Goal: Find specific page/section: Find specific page/section

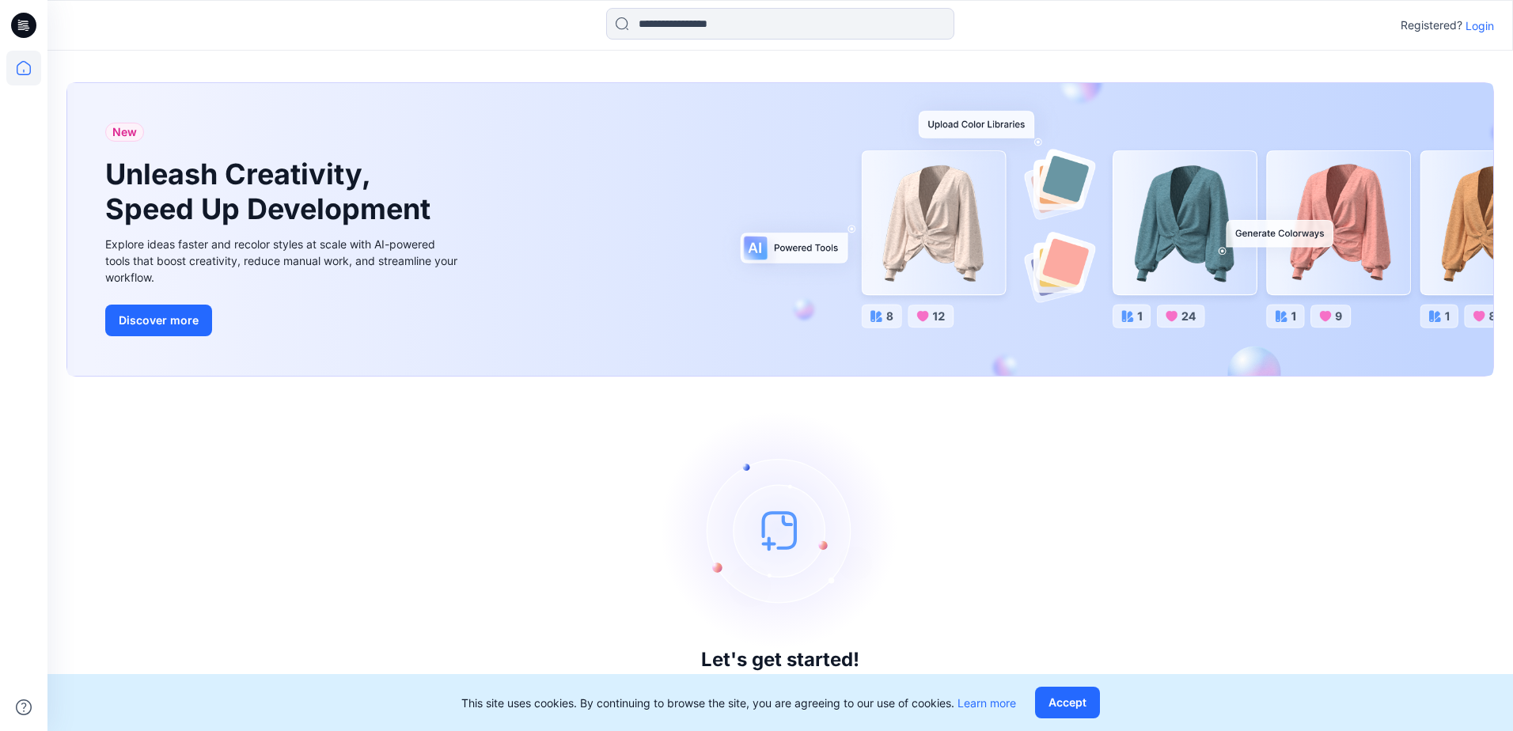
click at [1481, 15] on div "Registered? Login" at bounding box center [779, 25] width 1464 height 35
click at [1481, 21] on p "Login" at bounding box center [1479, 25] width 28 height 17
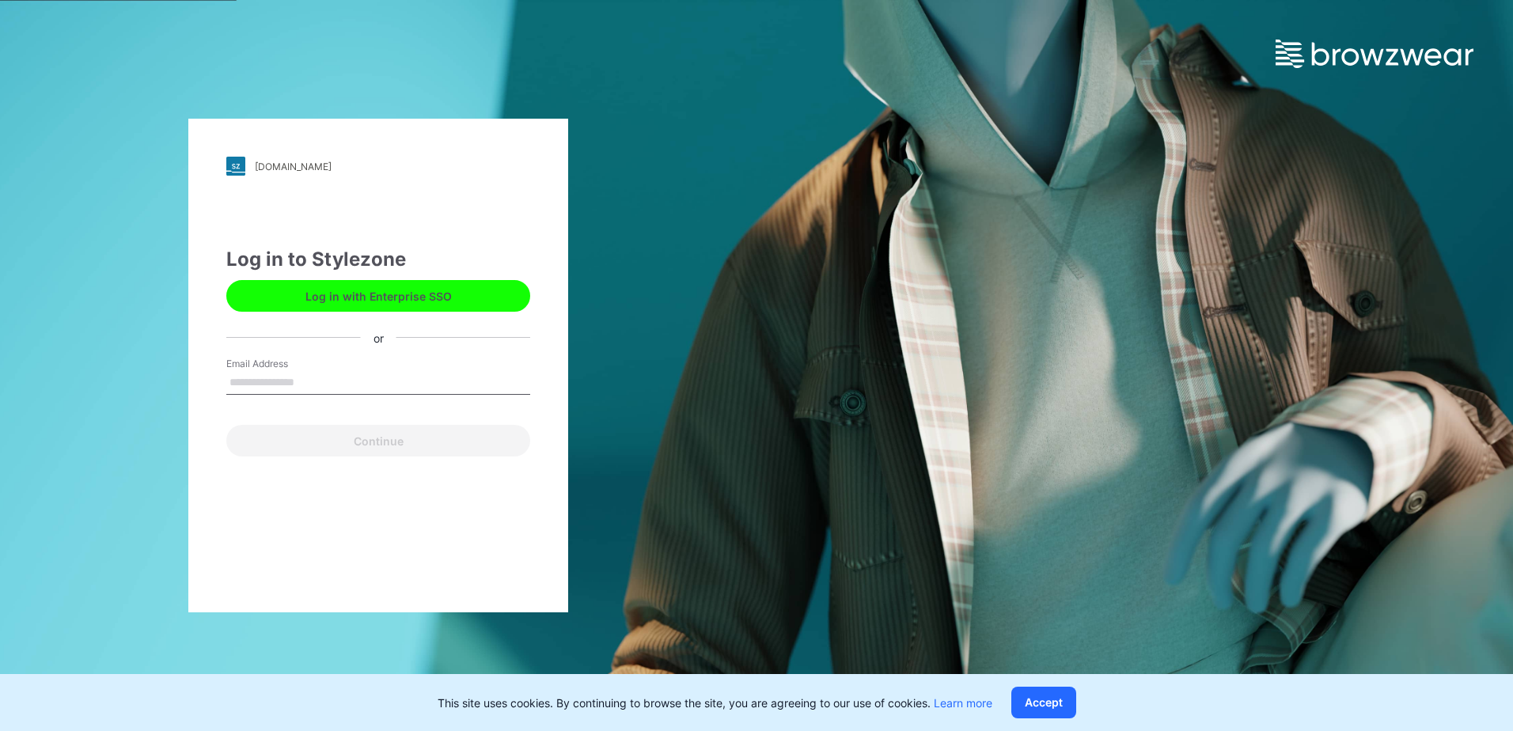
click at [316, 378] on input "Email Address" at bounding box center [378, 383] width 304 height 24
type input "**********"
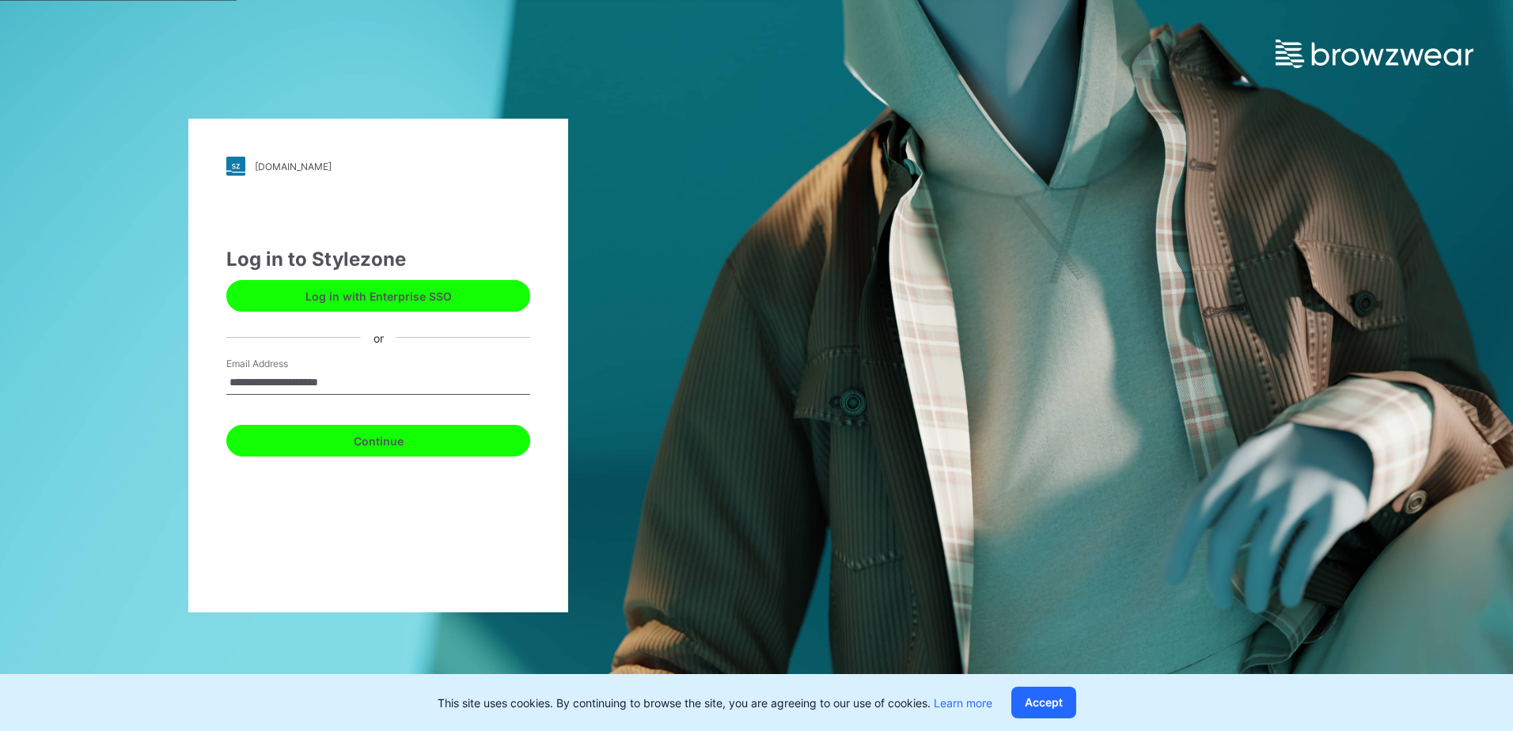
click at [351, 443] on button "Continue" at bounding box center [378, 441] width 304 height 32
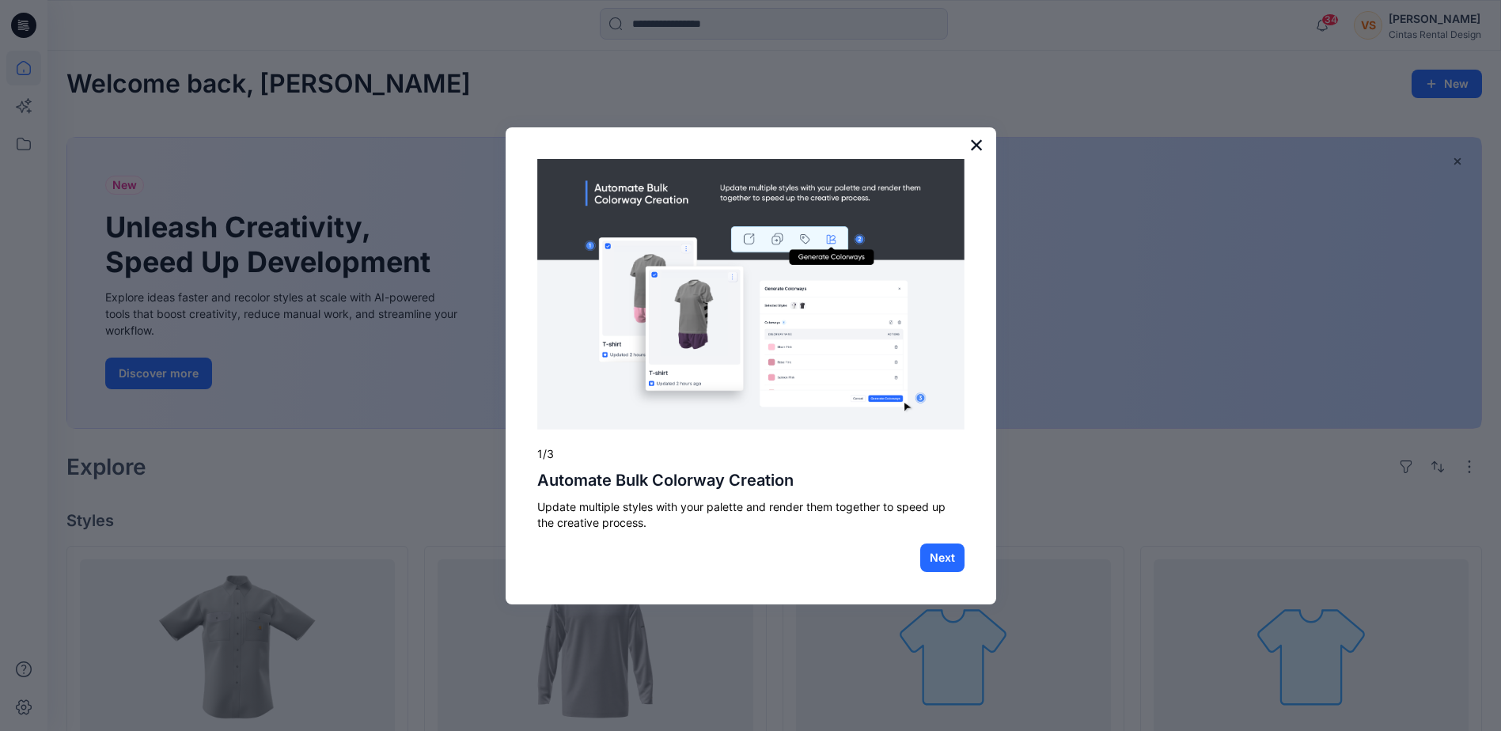
click at [979, 143] on button "×" at bounding box center [976, 144] width 15 height 25
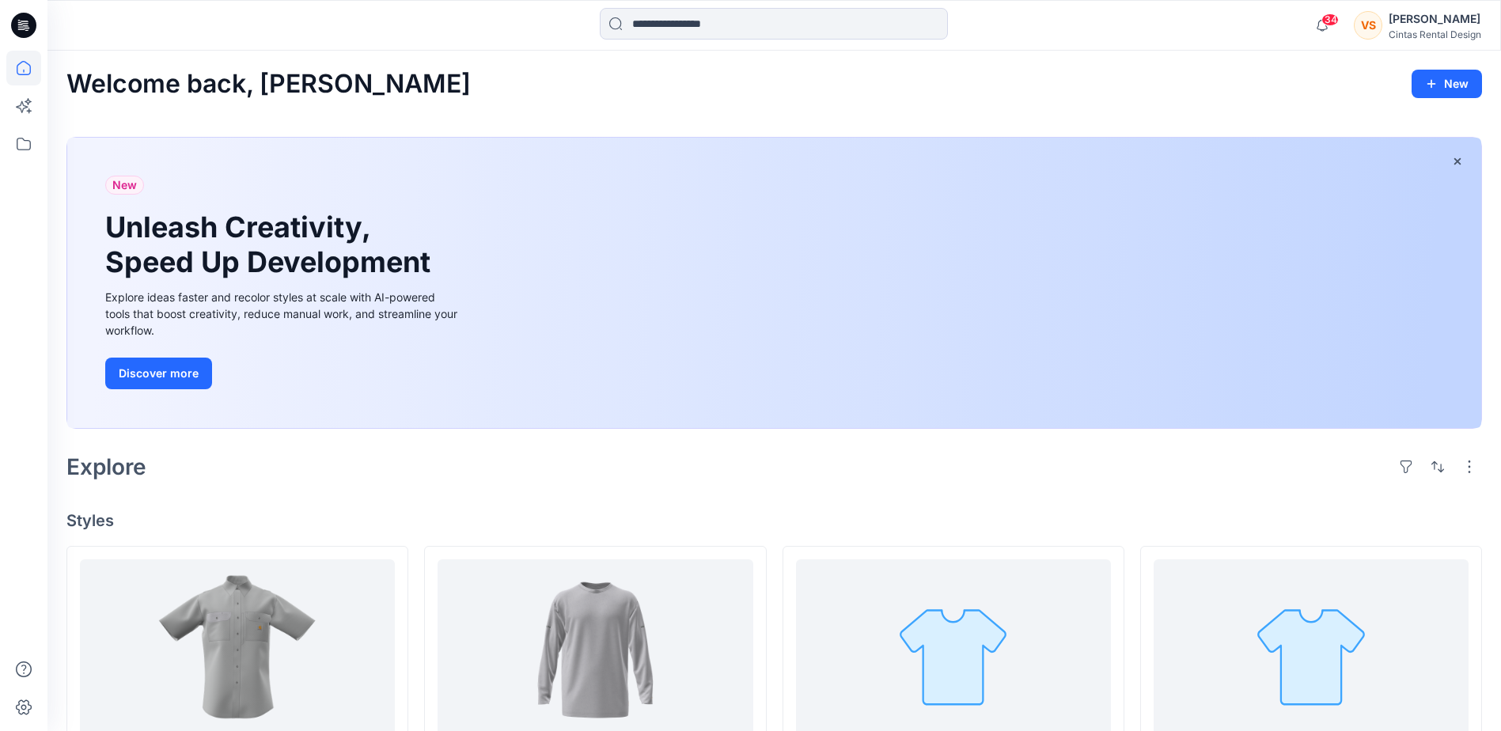
click at [27, 24] on icon at bounding box center [23, 25] width 25 height 51
click at [23, 70] on icon at bounding box center [23, 68] width 35 height 35
click at [26, 148] on icon at bounding box center [23, 144] width 35 height 35
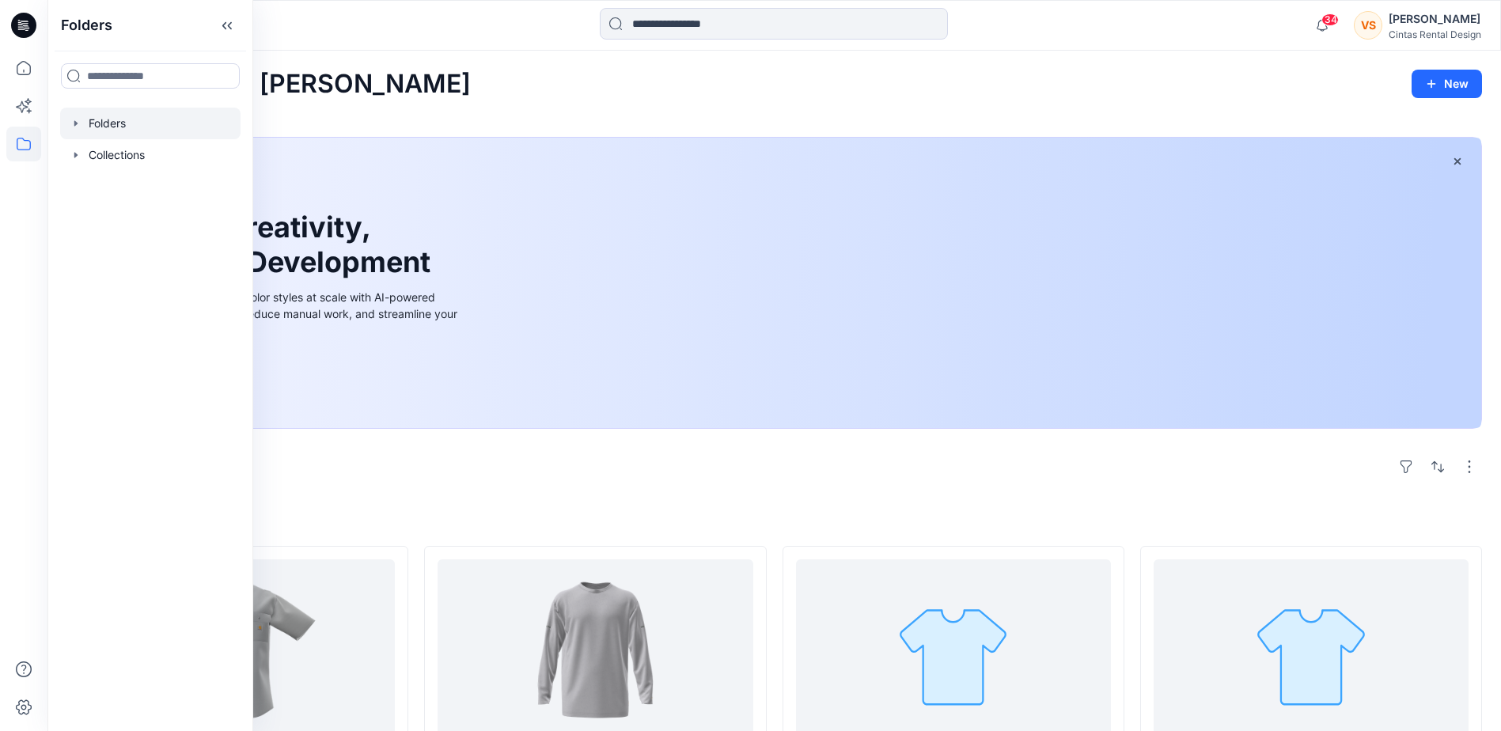
click at [104, 126] on div at bounding box center [150, 124] width 180 height 32
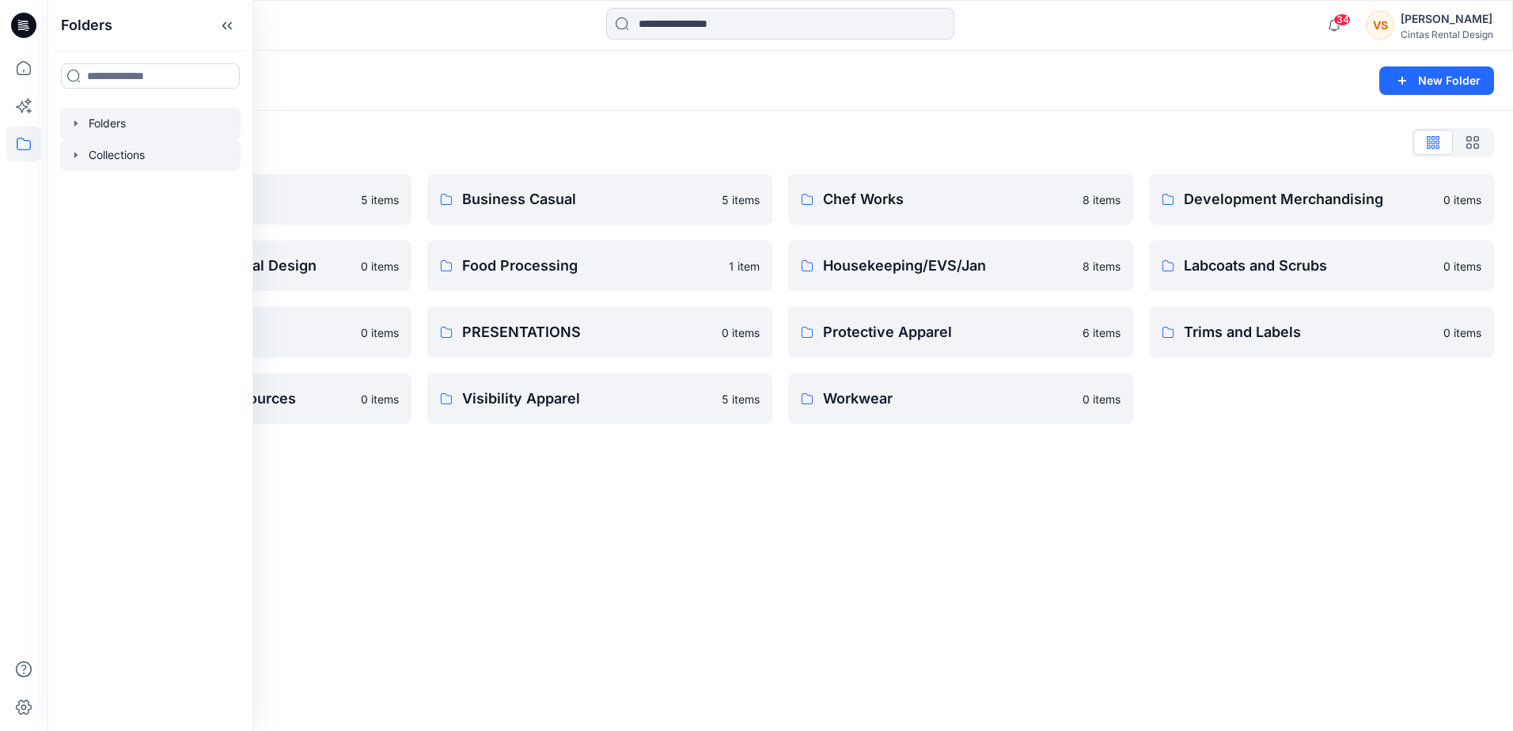
click at [113, 153] on div at bounding box center [150, 155] width 180 height 32
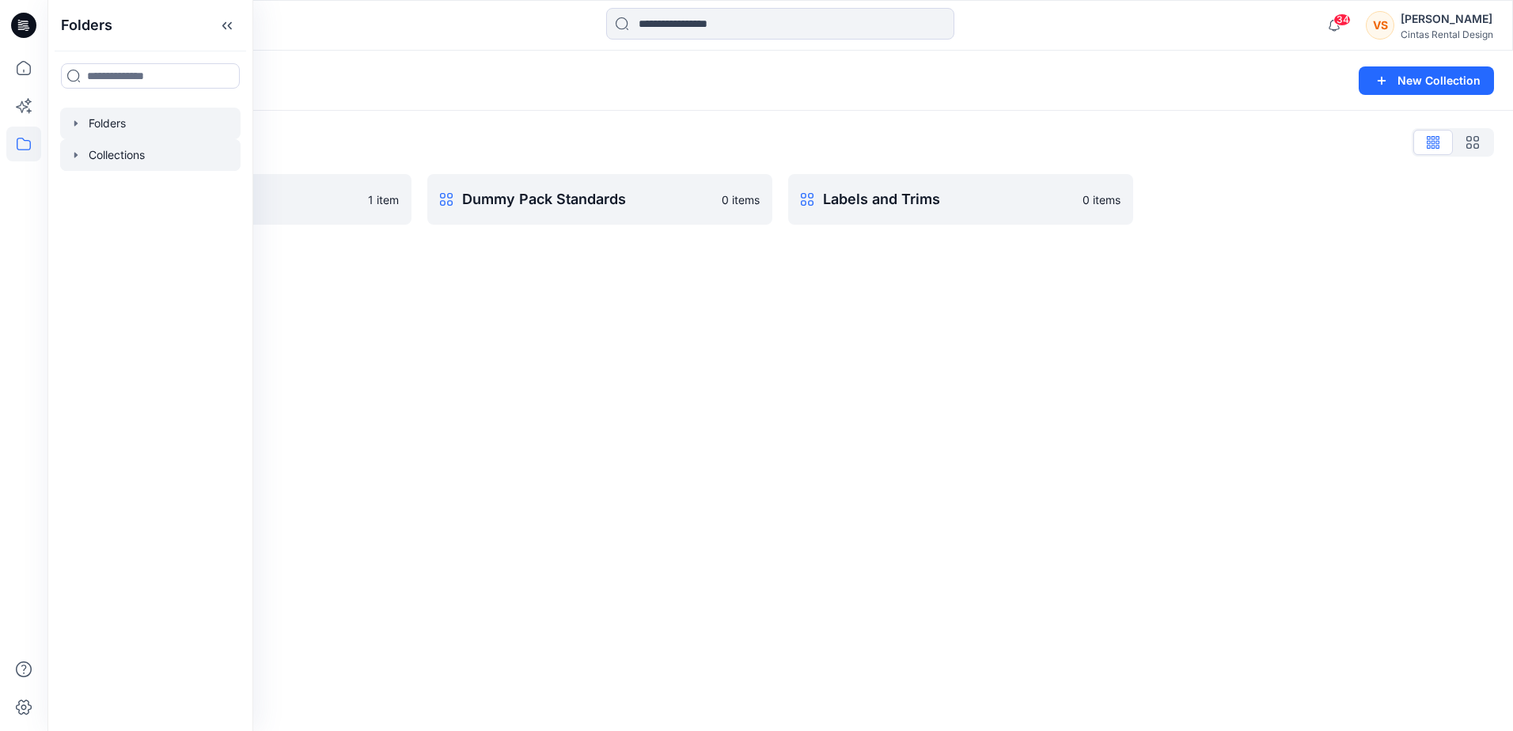
click at [116, 127] on div at bounding box center [150, 124] width 180 height 32
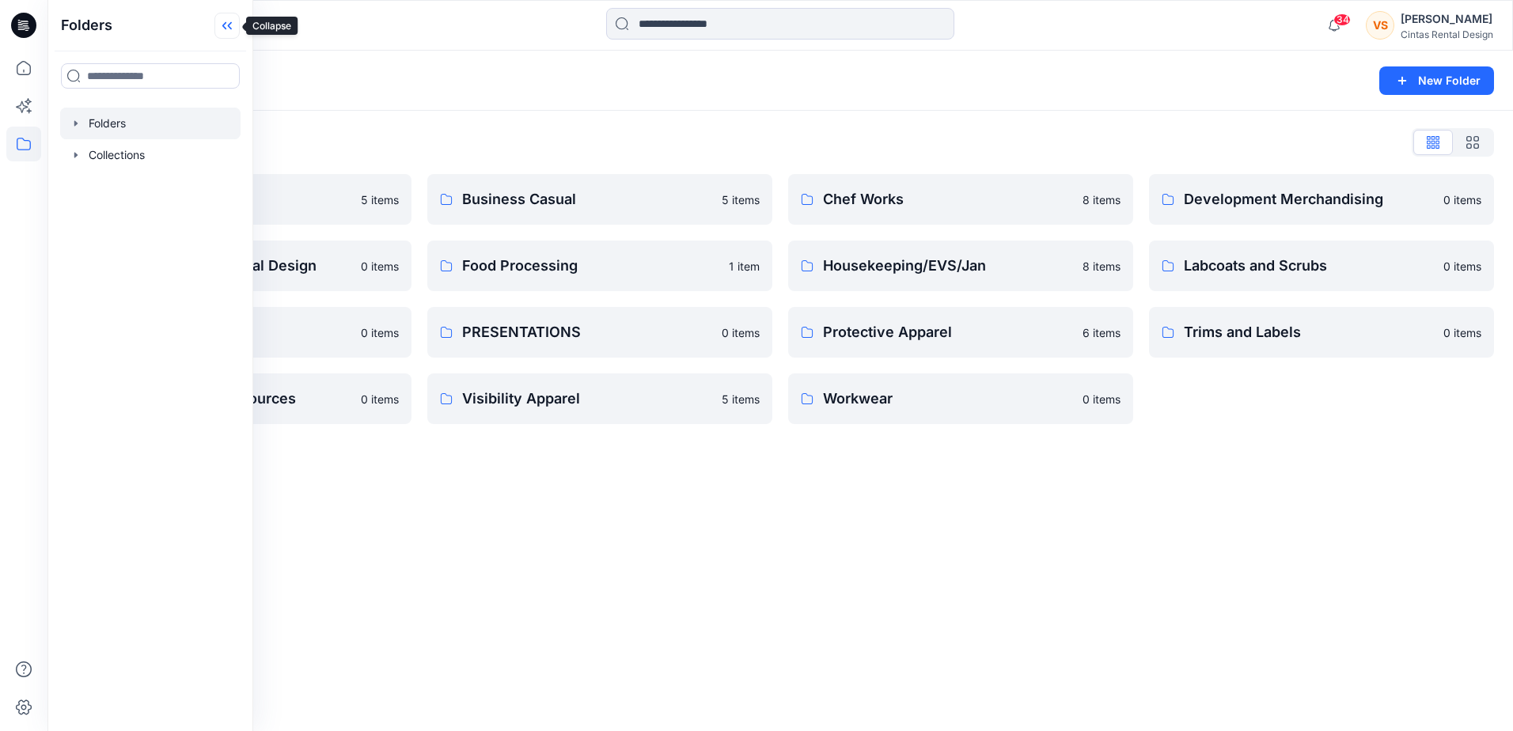
click at [229, 25] on icon at bounding box center [230, 26] width 4 height 8
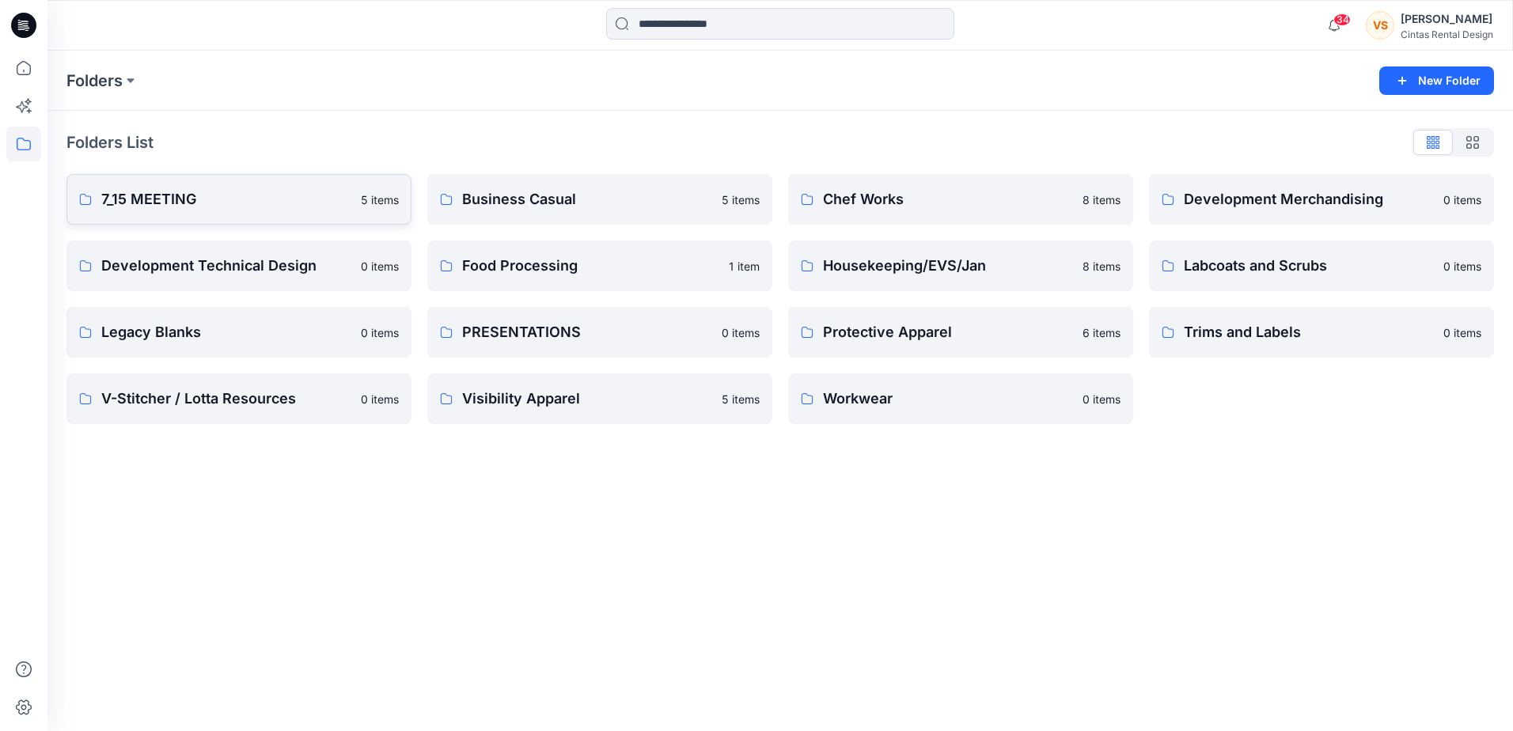
click at [354, 195] on link "7_15 MEETING 5 items" at bounding box center [238, 199] width 345 height 51
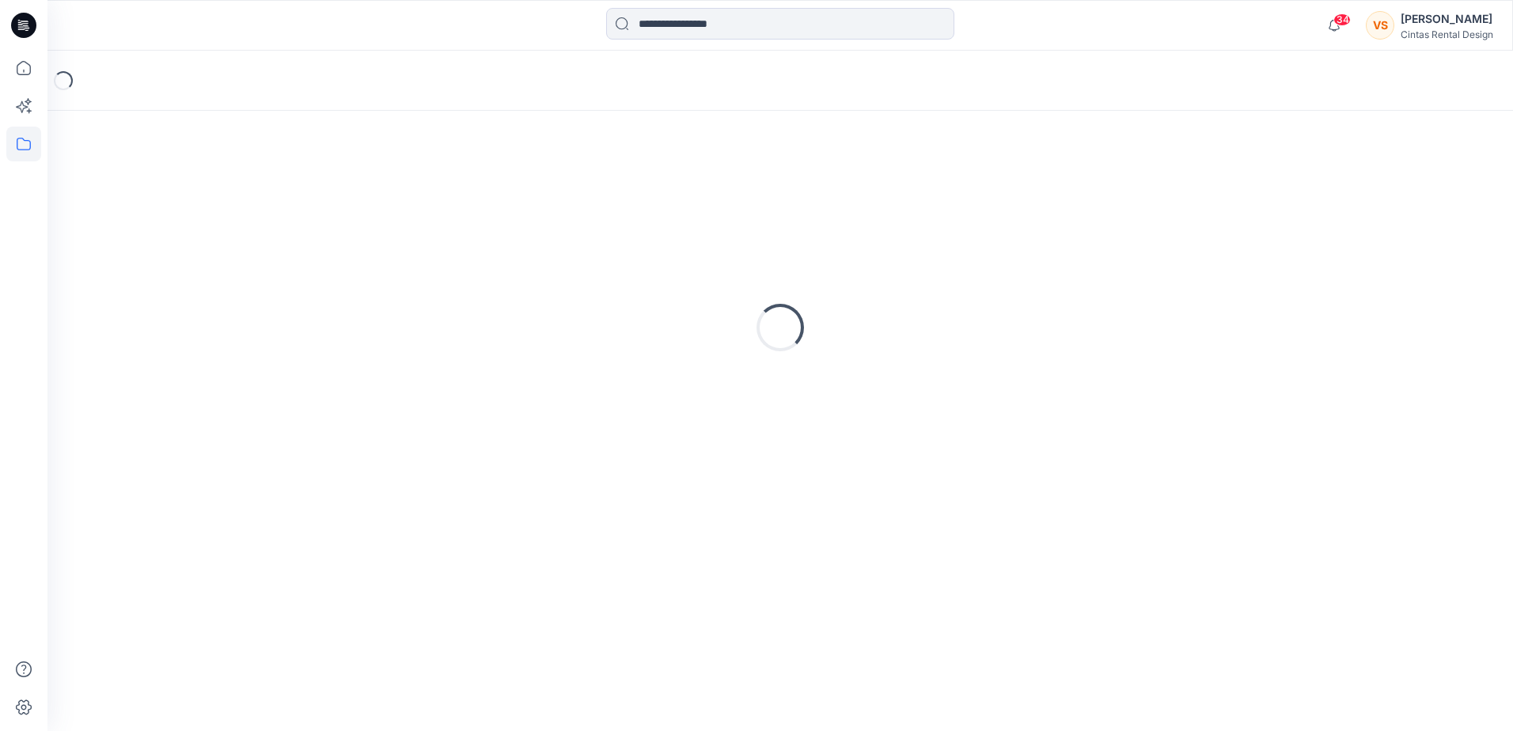
click at [354, 195] on div "Loading..." at bounding box center [779, 328] width 1427 height 396
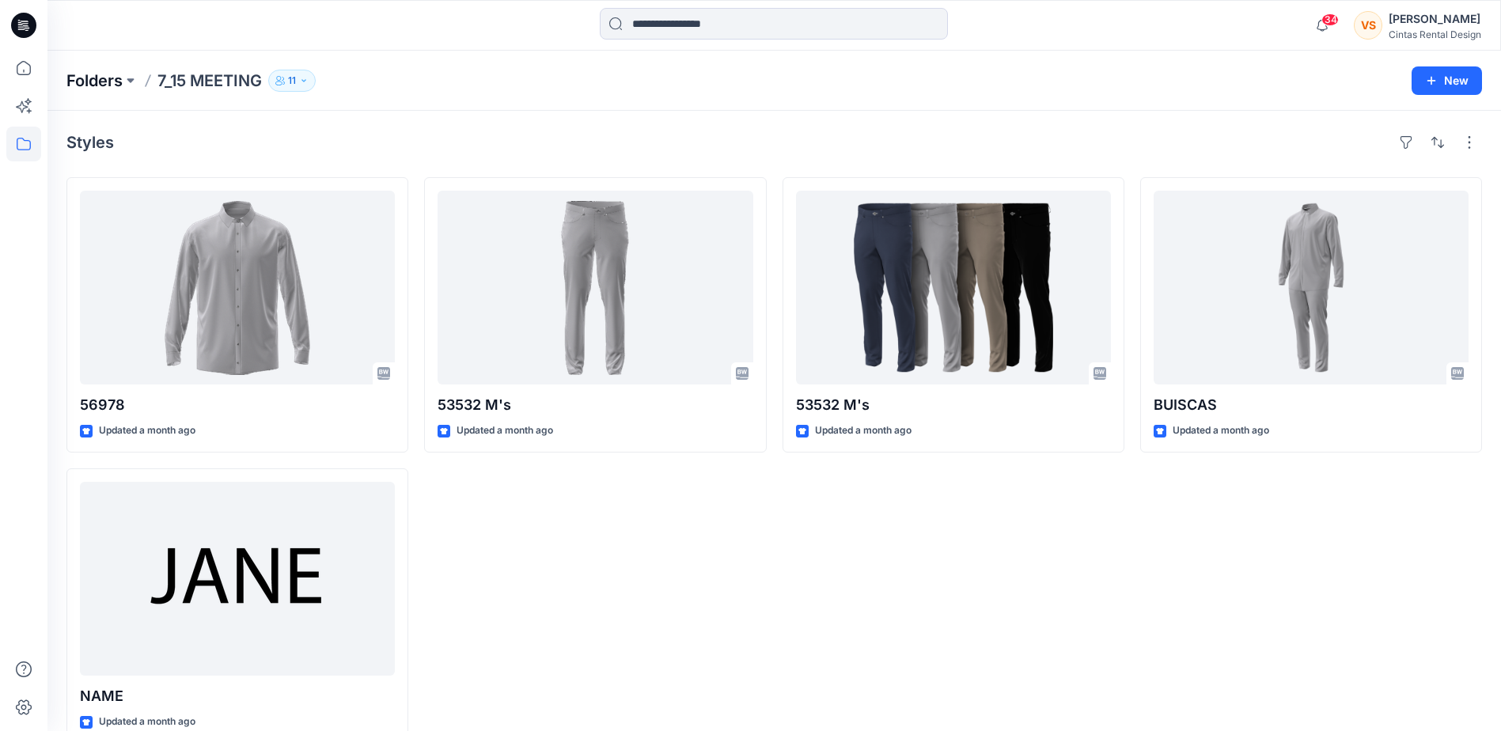
click at [123, 84] on p "Folders" at bounding box center [94, 81] width 56 height 22
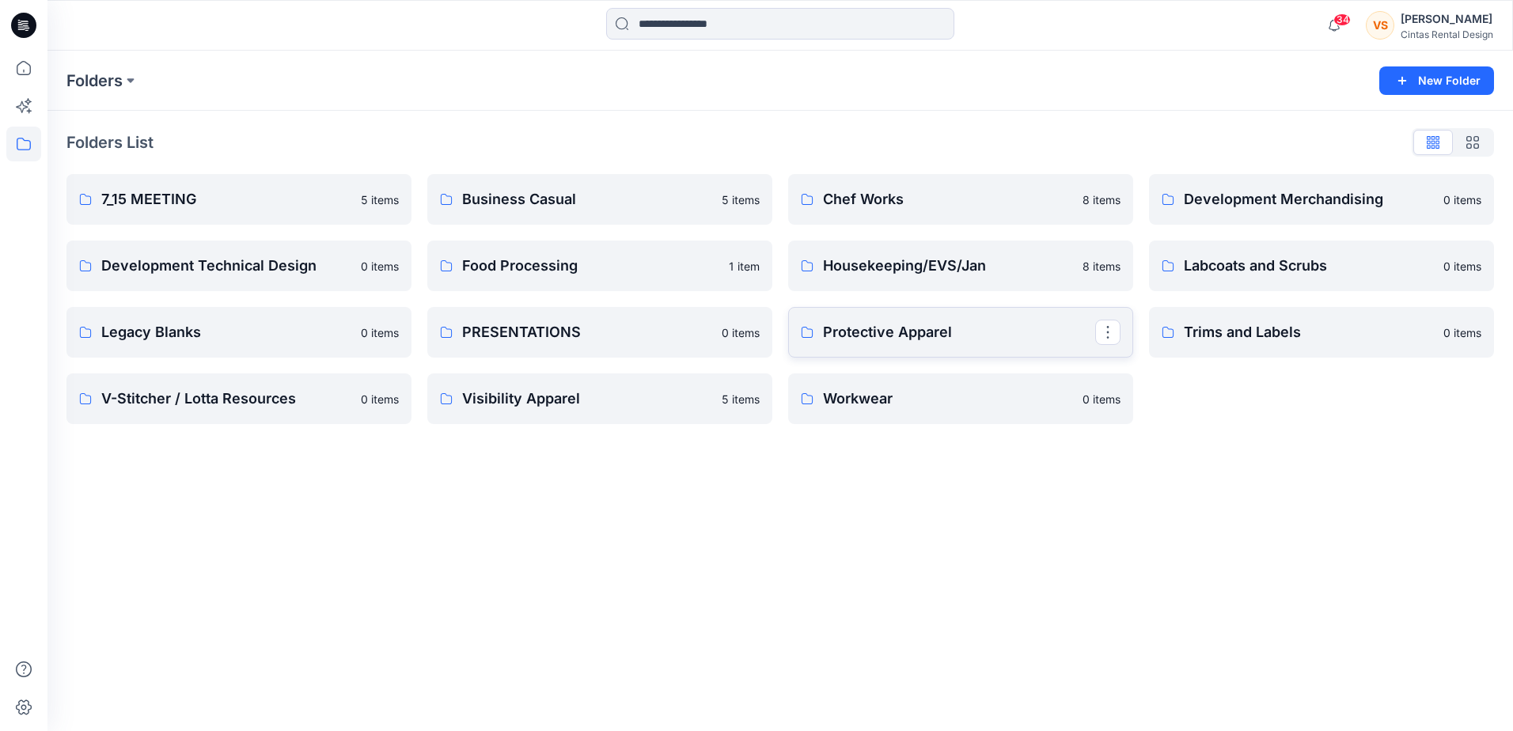
click at [918, 324] on p "Protective Apparel" at bounding box center [959, 332] width 272 height 22
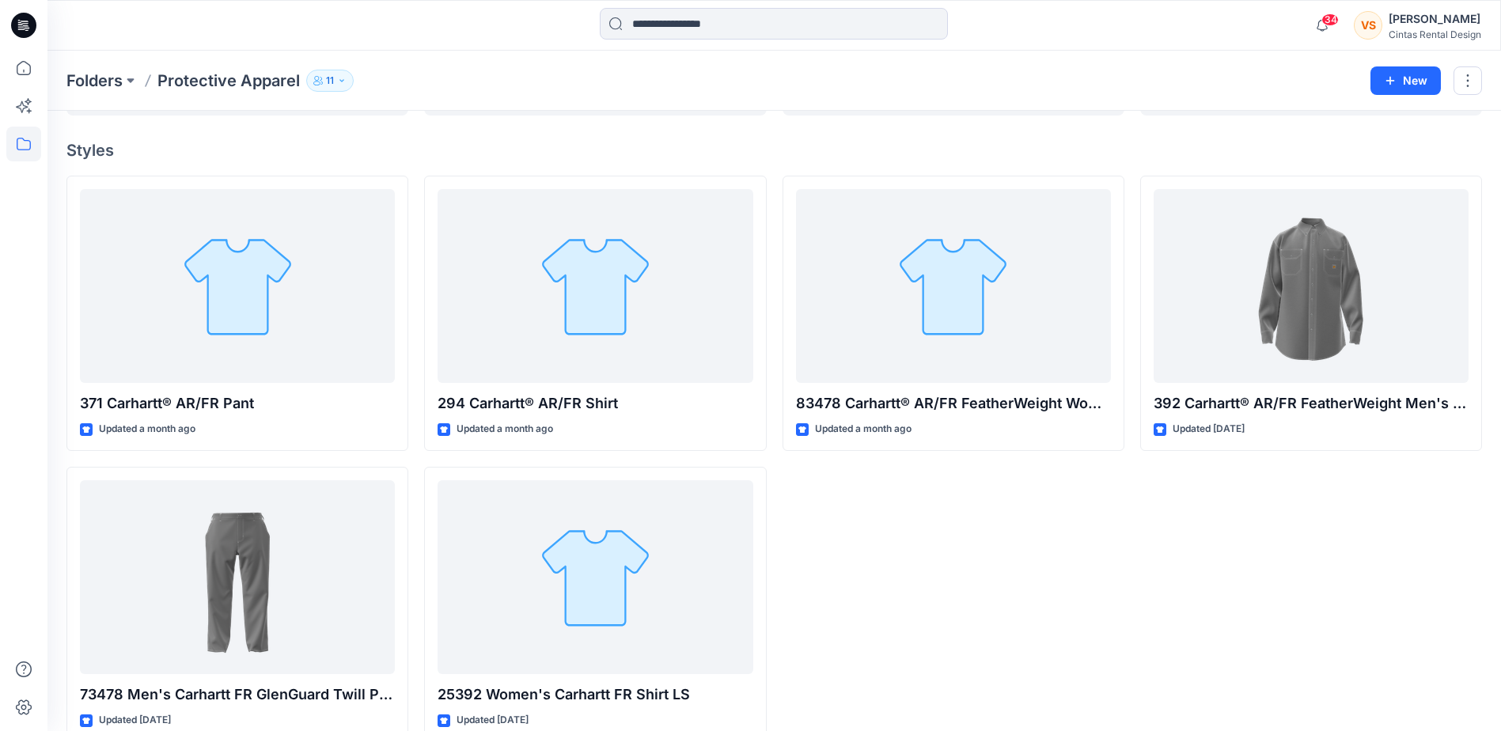
scroll to position [115, 0]
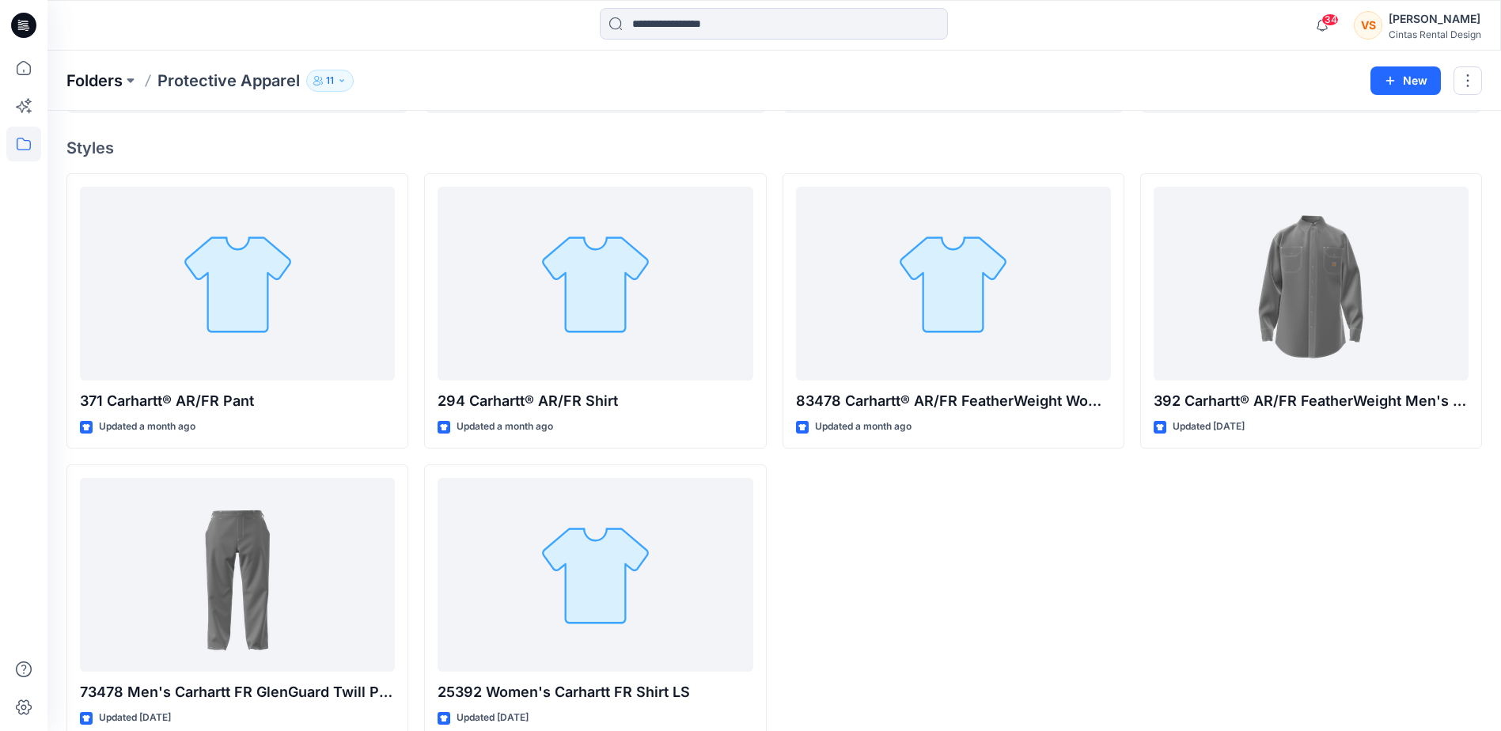
click at [114, 76] on p "Folders" at bounding box center [94, 81] width 56 height 22
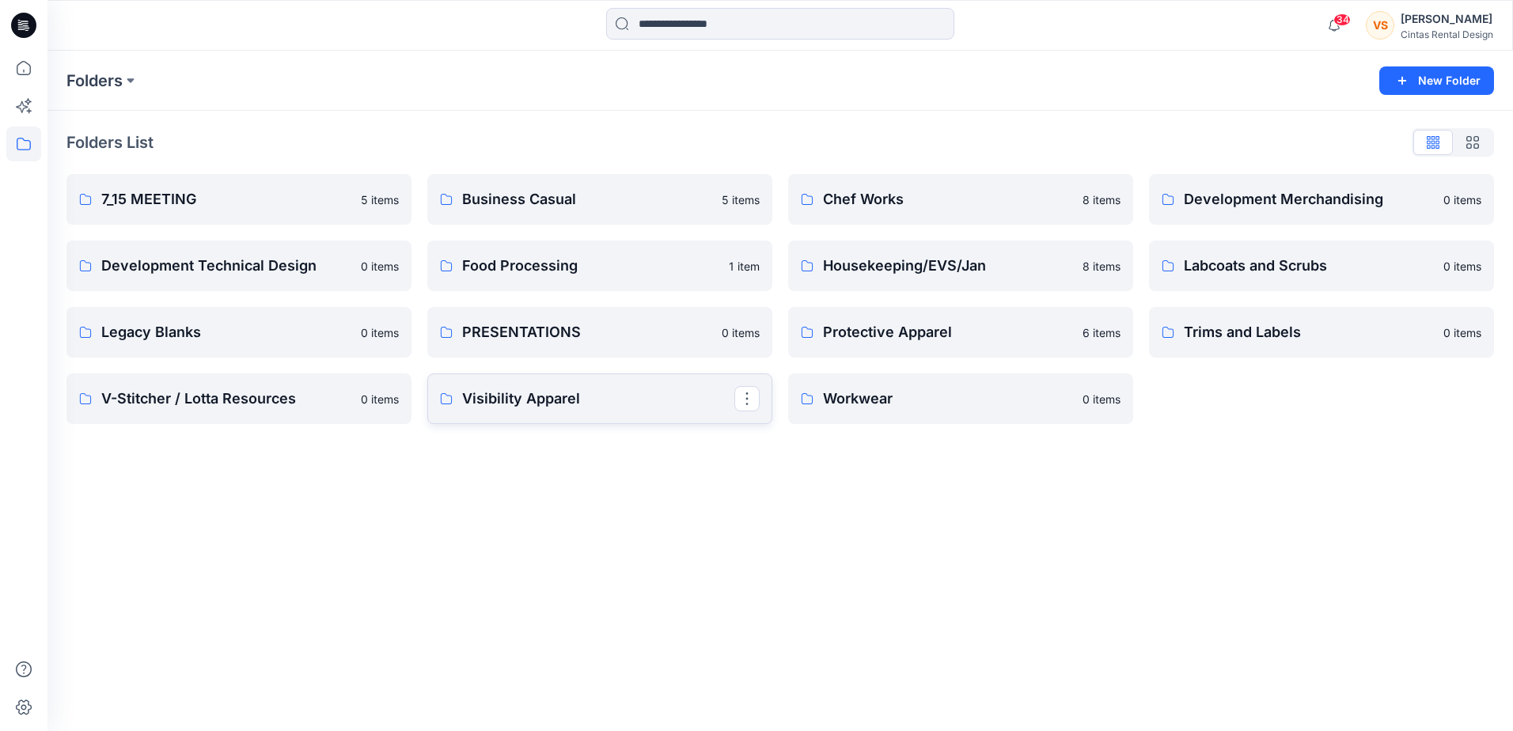
click at [547, 398] on p "Visibility Apparel" at bounding box center [598, 399] width 272 height 22
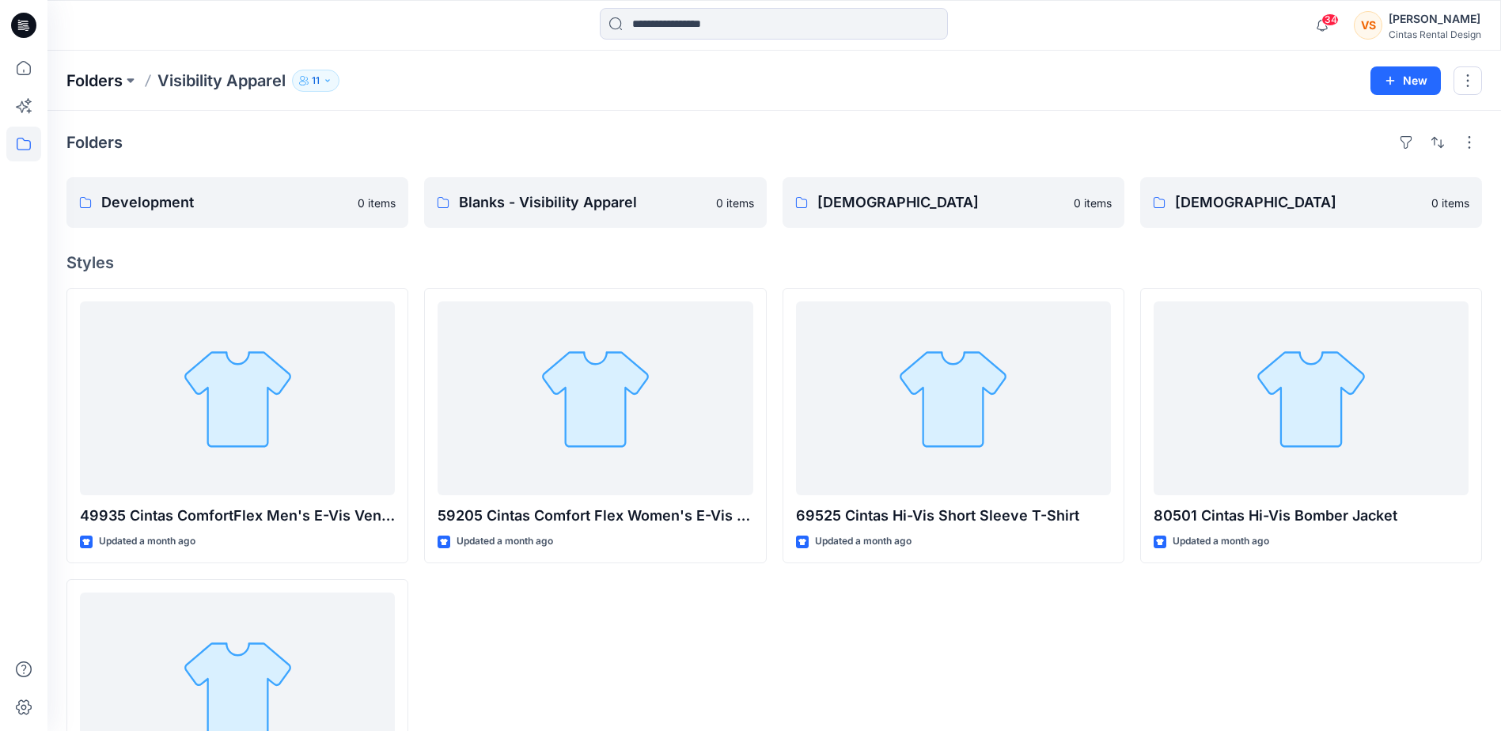
click at [118, 75] on p "Folders" at bounding box center [94, 81] width 56 height 22
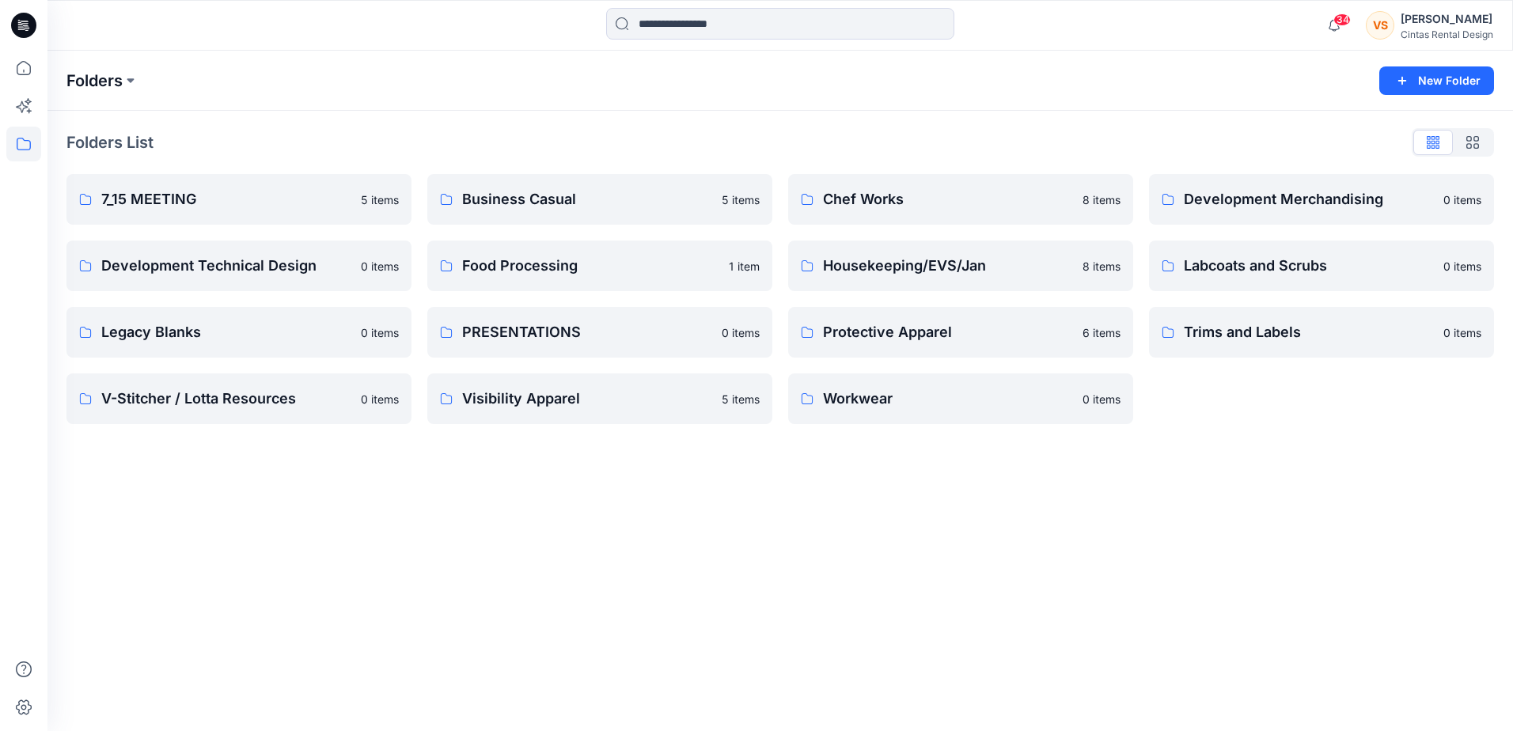
click at [111, 81] on p "Folders" at bounding box center [94, 81] width 56 height 22
click at [126, 85] on button at bounding box center [131, 81] width 16 height 22
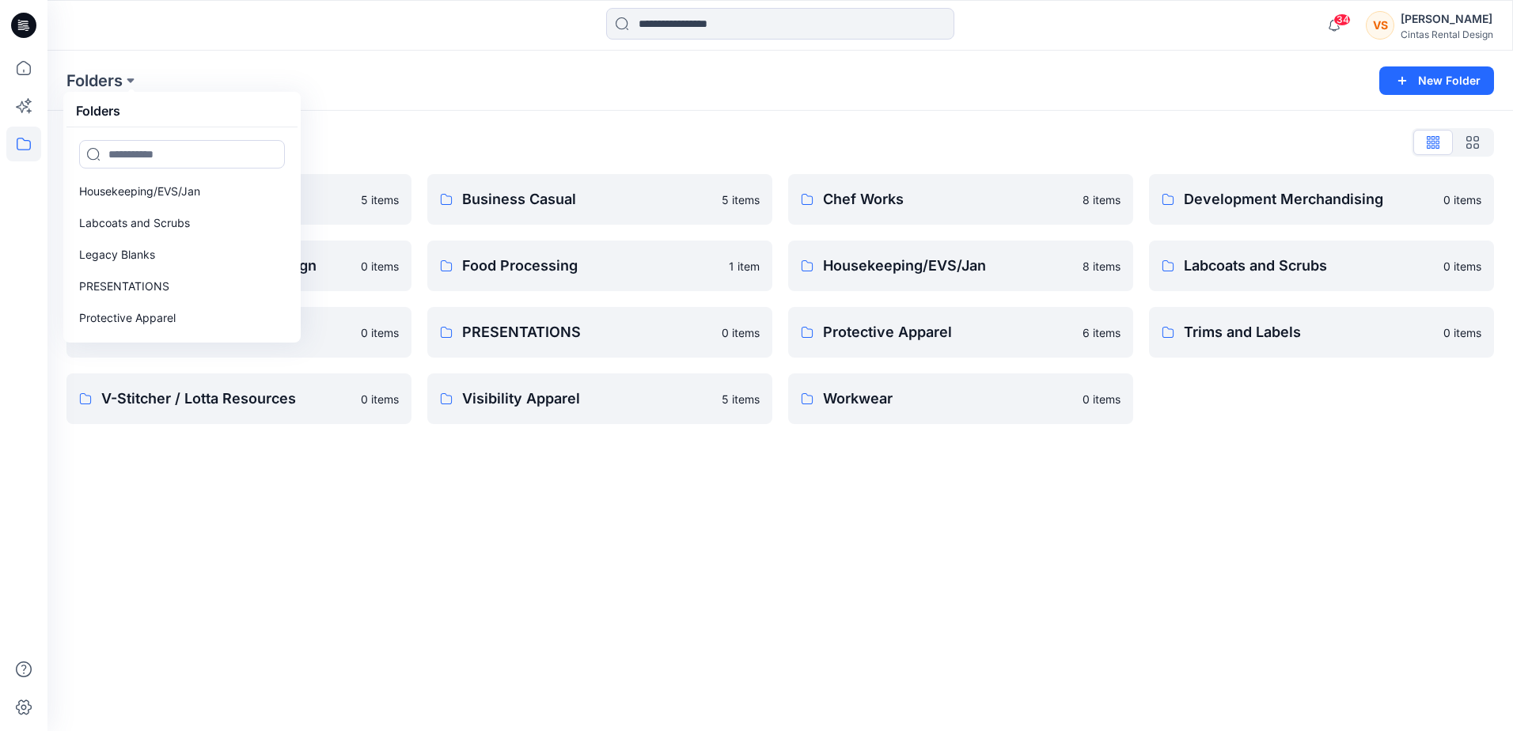
scroll to position [195, 0]
click at [106, 288] on p "PRESENTATIONS" at bounding box center [124, 283] width 90 height 19
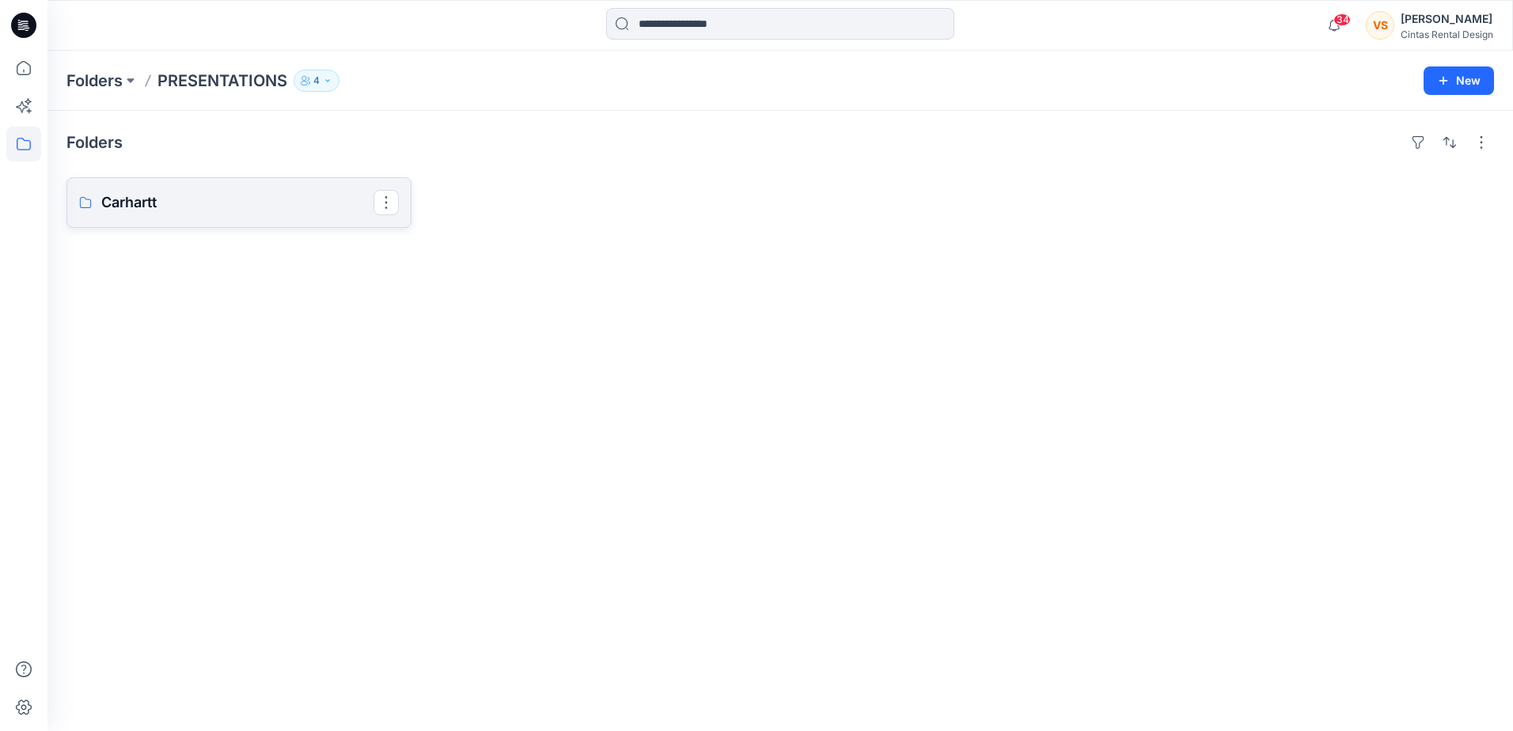
click at [140, 205] on p "Carhartt" at bounding box center [237, 202] width 272 height 22
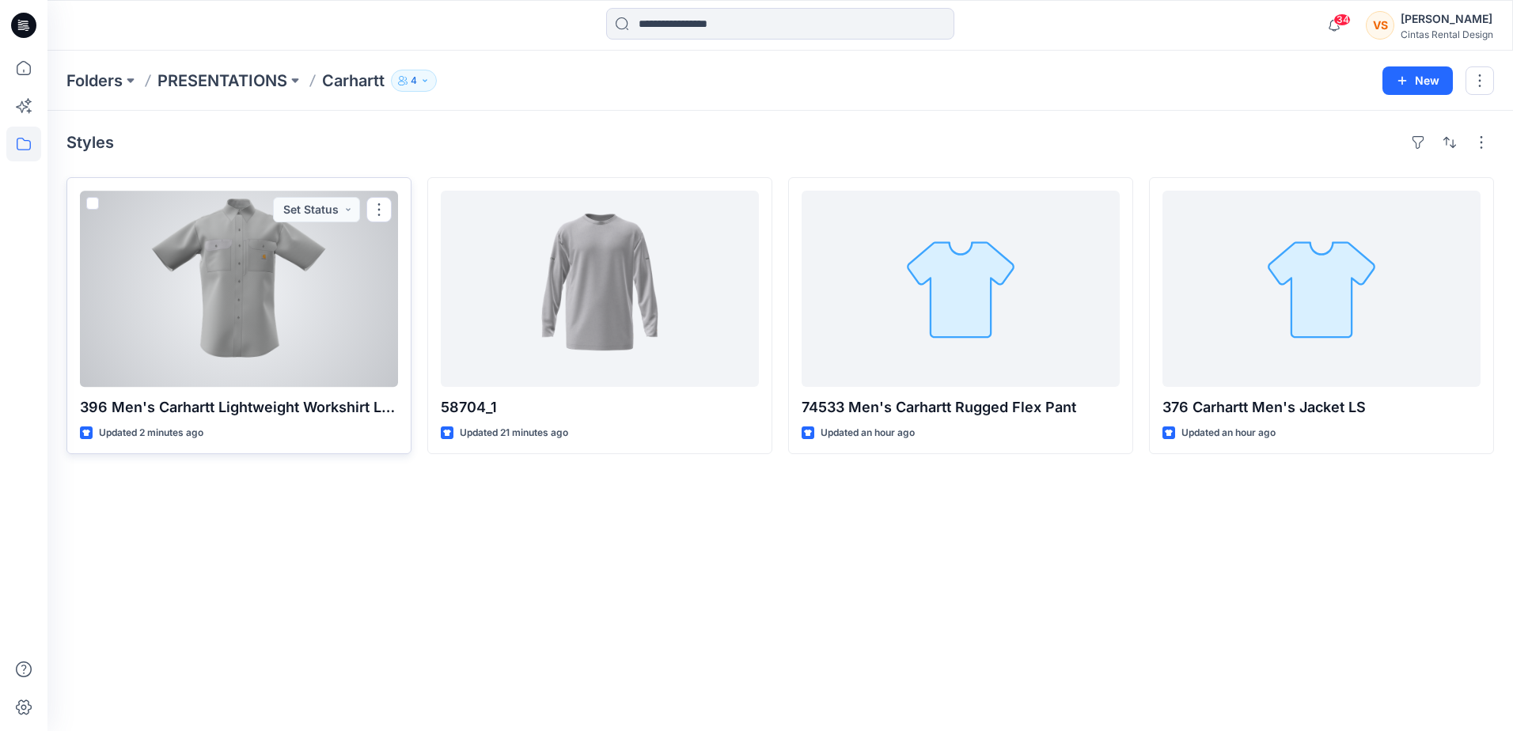
click at [233, 313] on div at bounding box center [239, 289] width 318 height 196
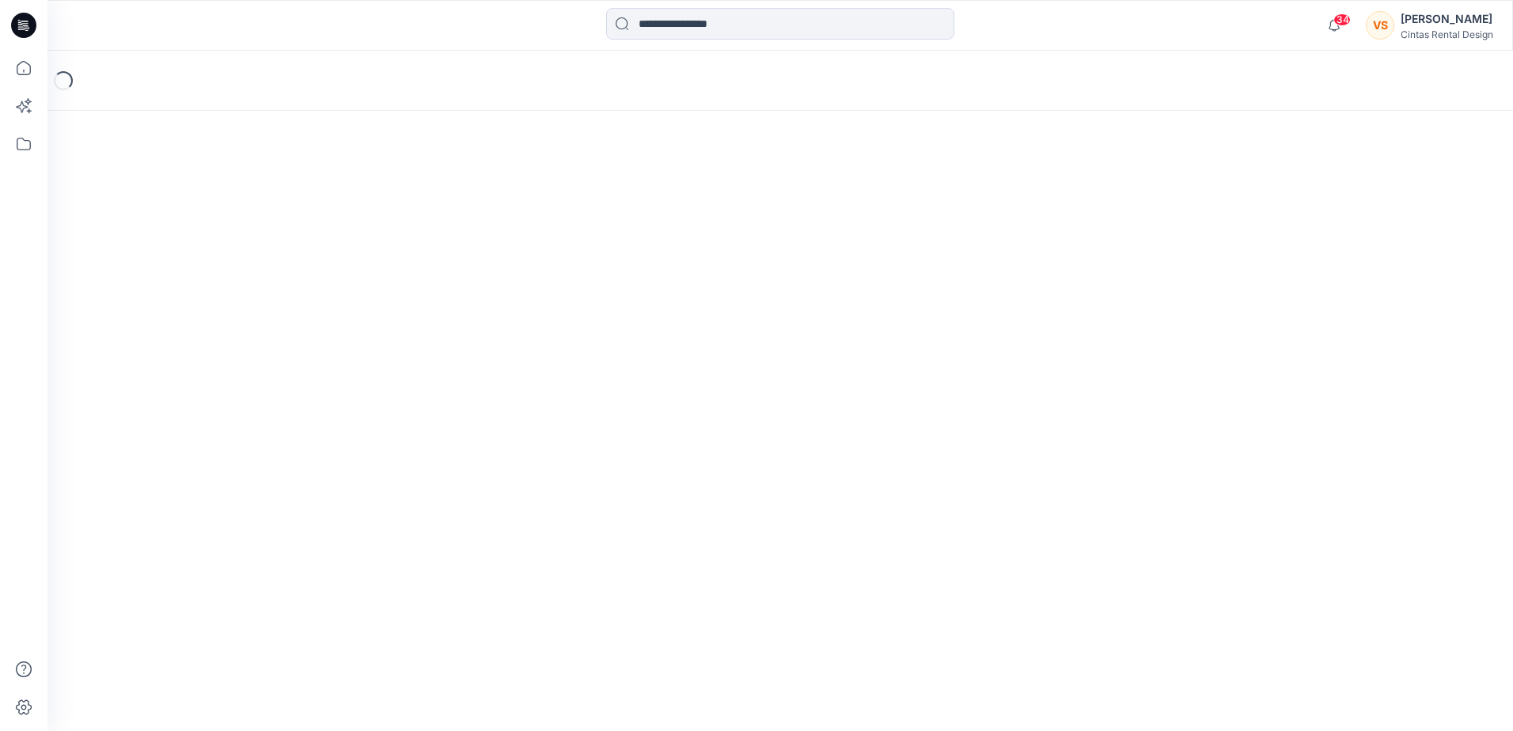
click at [233, 313] on div "Loading..." at bounding box center [779, 391] width 1465 height 680
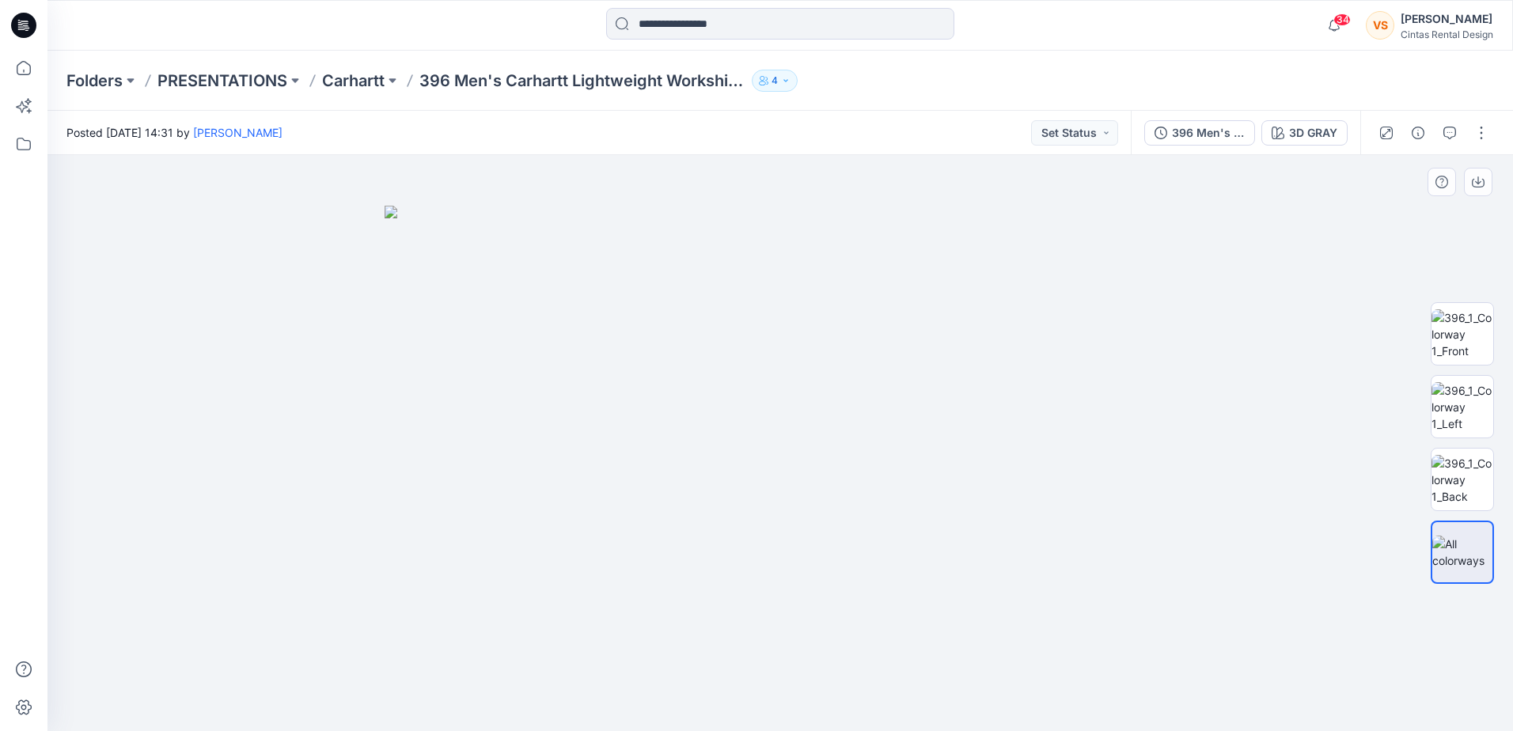
click at [960, 422] on img at bounding box center [779, 468] width 791 height 525
click at [1459, 405] on img at bounding box center [1462, 407] width 62 height 50
click at [1470, 495] on img at bounding box center [1462, 480] width 62 height 50
click at [1474, 564] on img at bounding box center [1462, 552] width 62 height 33
click at [1463, 468] on img at bounding box center [1462, 480] width 62 height 50
